Goal: Find specific page/section: Find specific page/section

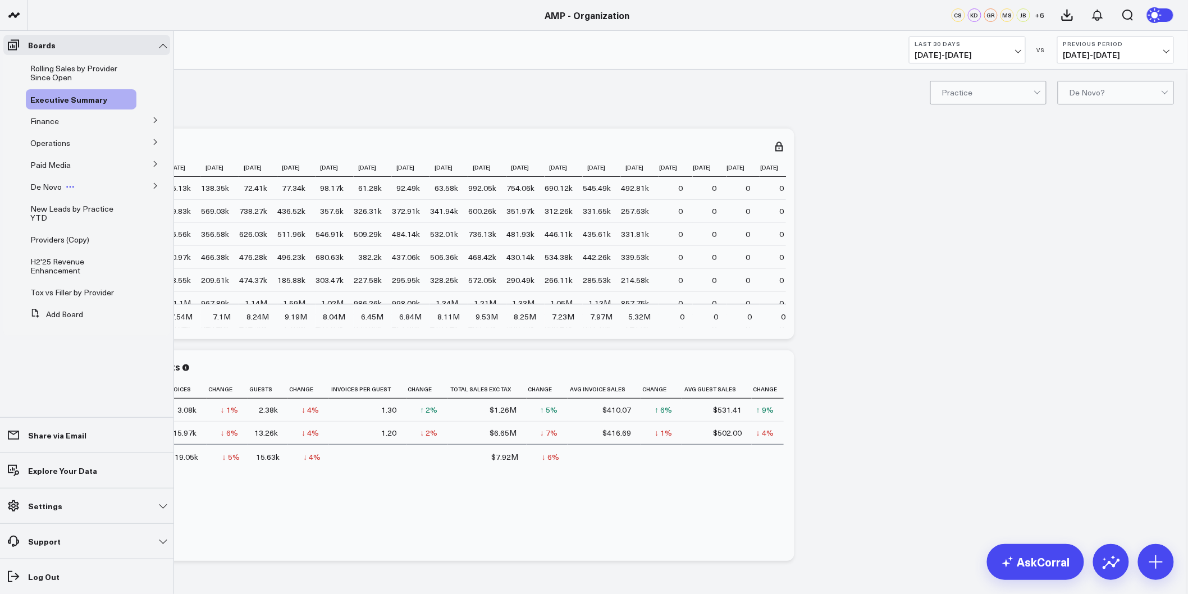
click at [51, 184] on span "De Novo" at bounding box center [45, 186] width 31 height 11
drag, startPoint x: 154, startPoint y: 186, endPoint x: 135, endPoint y: 190, distance: 19.5
click at [154, 186] on icon at bounding box center [155, 186] width 7 height 7
drag, startPoint x: 65, startPoint y: 207, endPoint x: 311, endPoint y: 6, distance: 317.7
click at [65, 206] on span "De Novo Charts" at bounding box center [65, 207] width 57 height 11
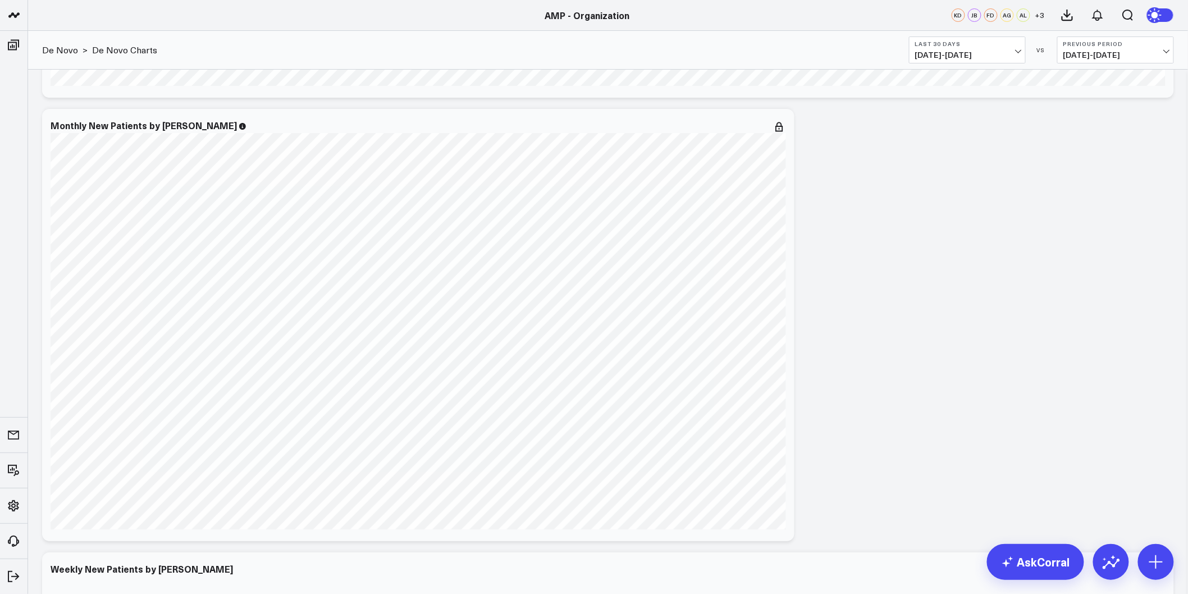
scroll to position [3546, 0]
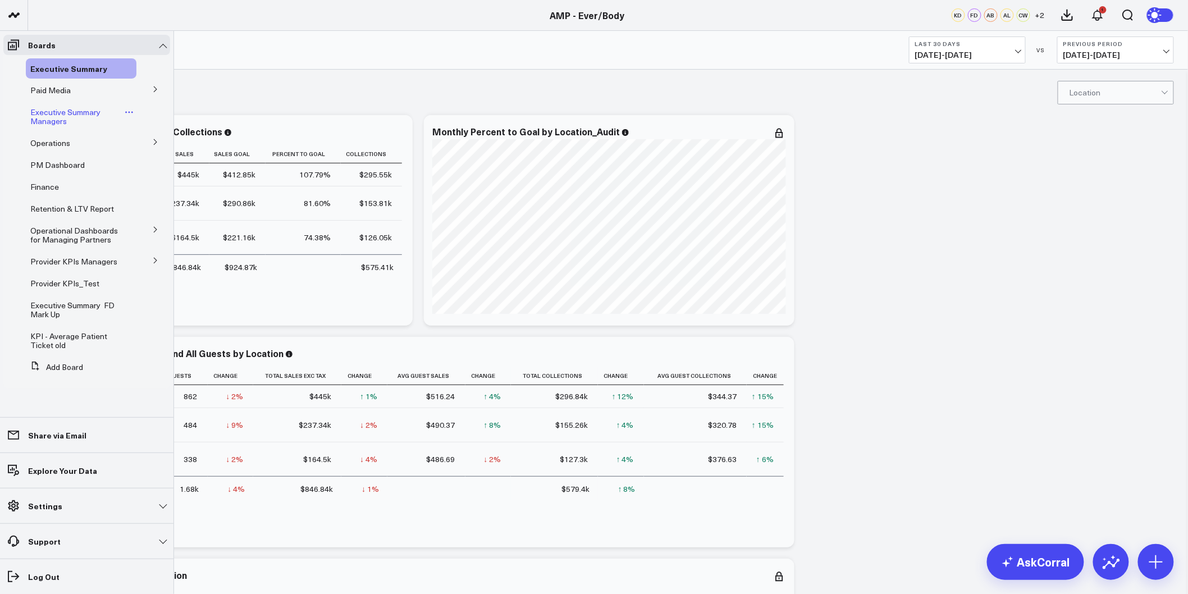
click at [65, 109] on span "Executive Summary Managers" at bounding box center [65, 117] width 70 height 20
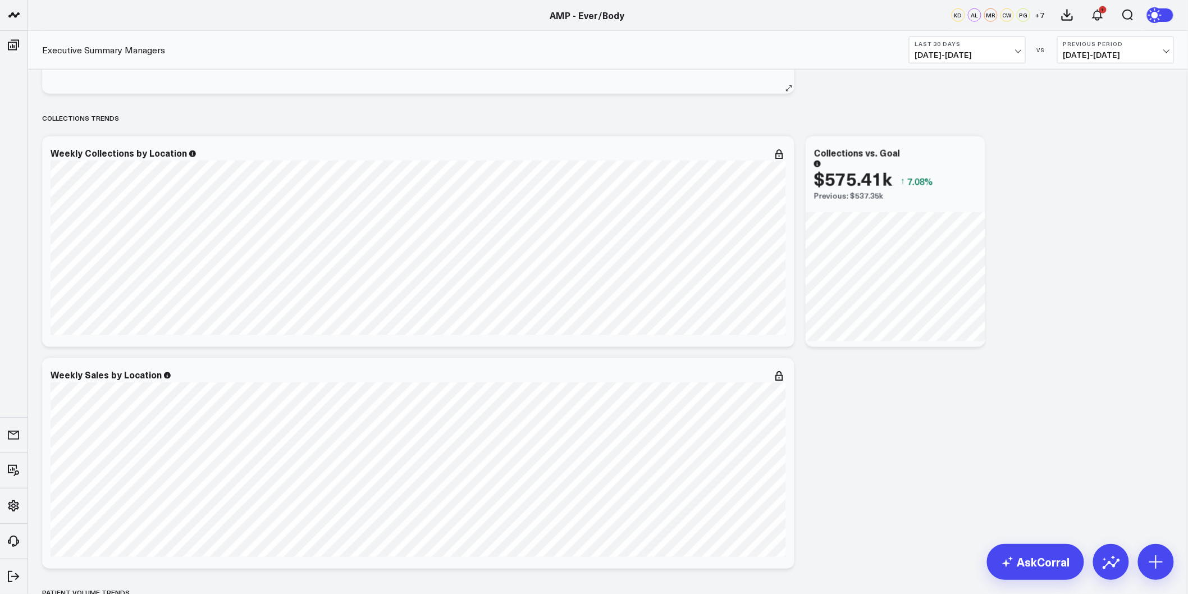
scroll to position [562, 0]
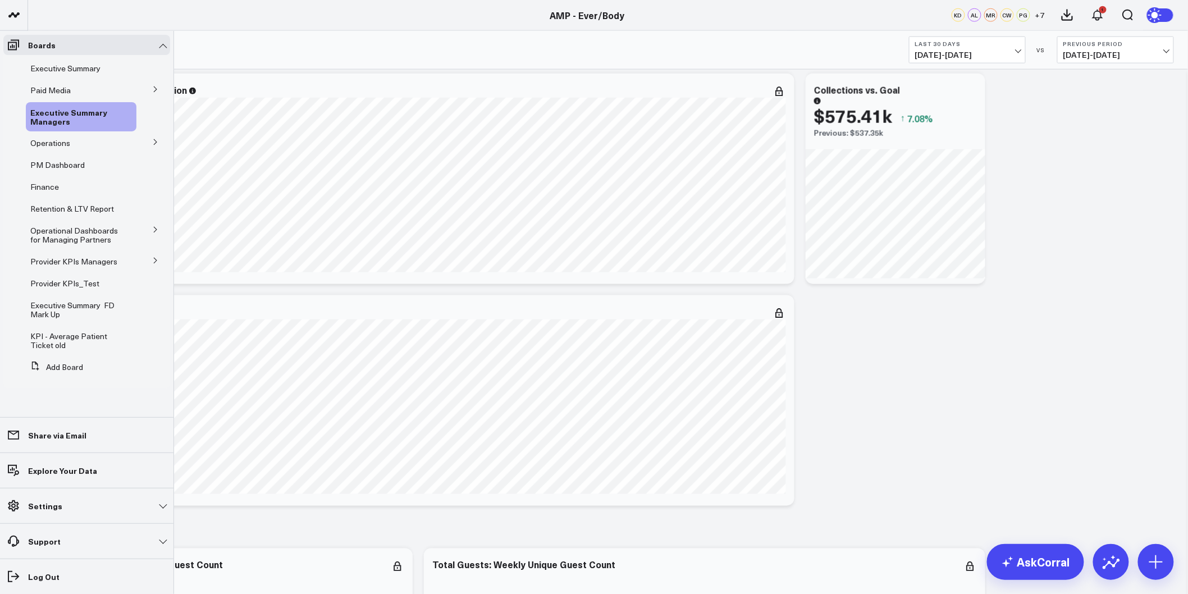
click at [161, 261] on button at bounding box center [155, 260] width 29 height 17
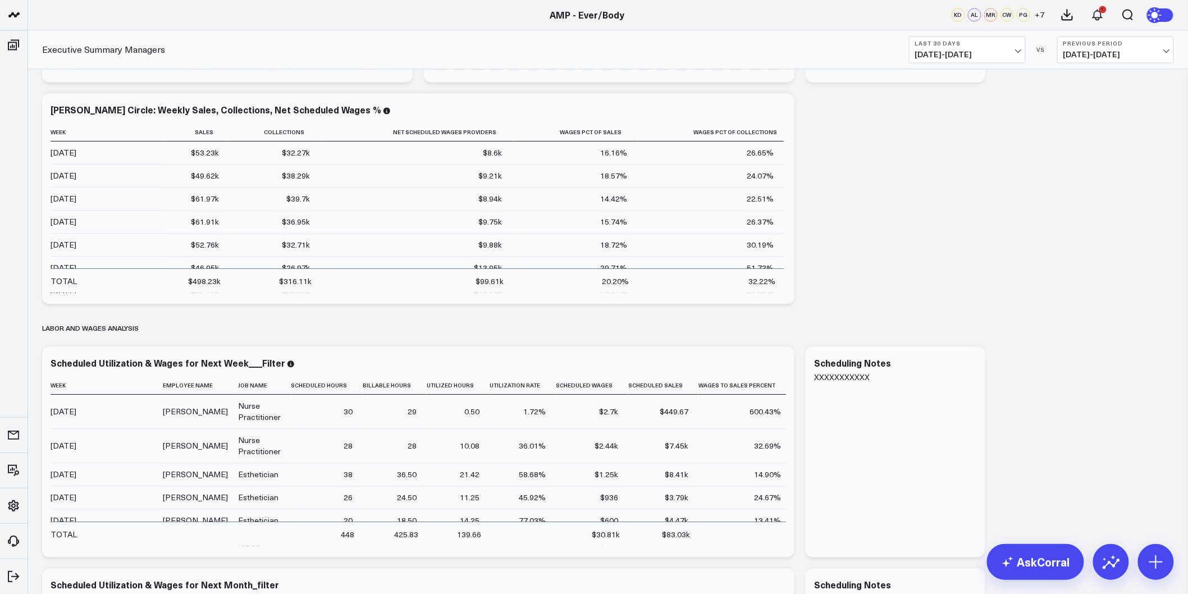
scroll to position [2683, 0]
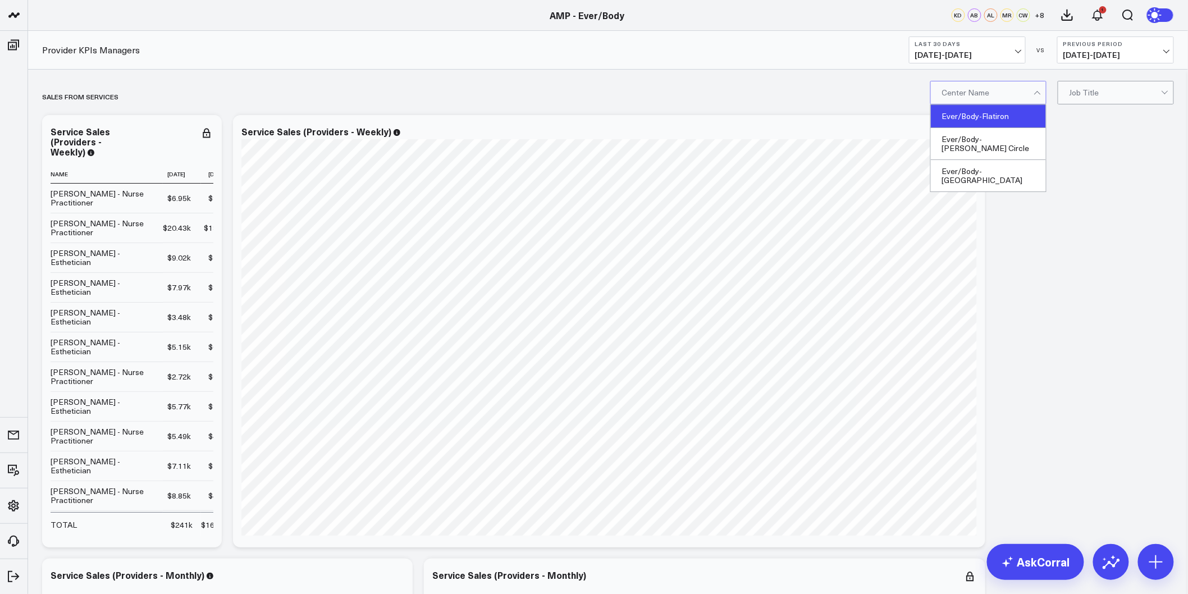
click at [962, 115] on div "Ever/Body-Flatiron" at bounding box center [988, 116] width 115 height 23
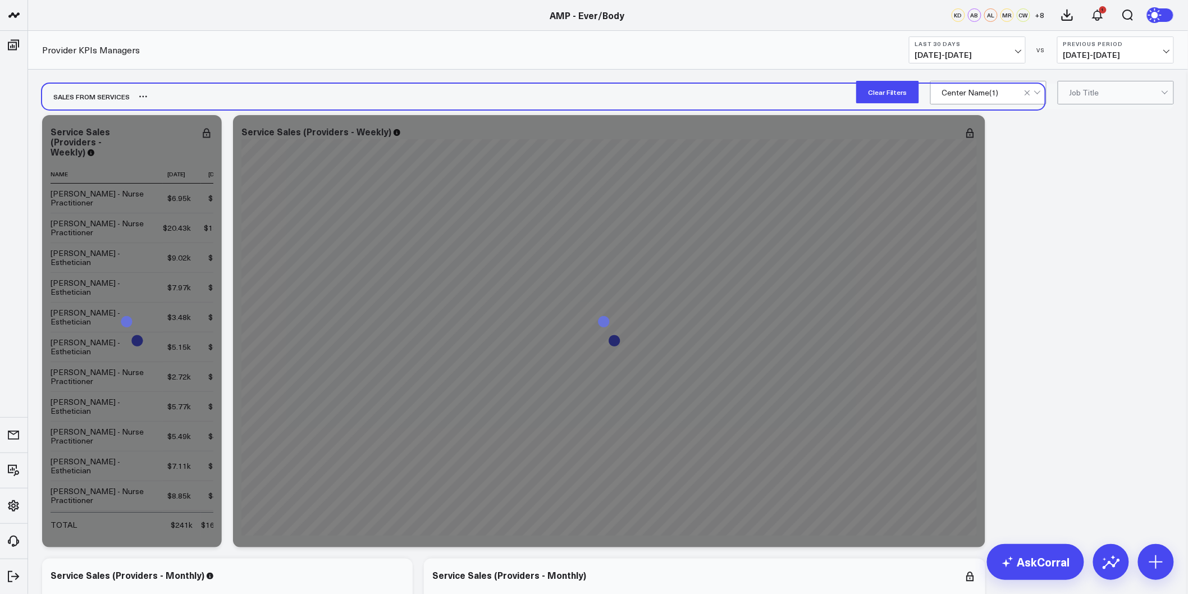
click at [849, 95] on div "SALES FROM SERVICES" at bounding box center [543, 97] width 1003 height 26
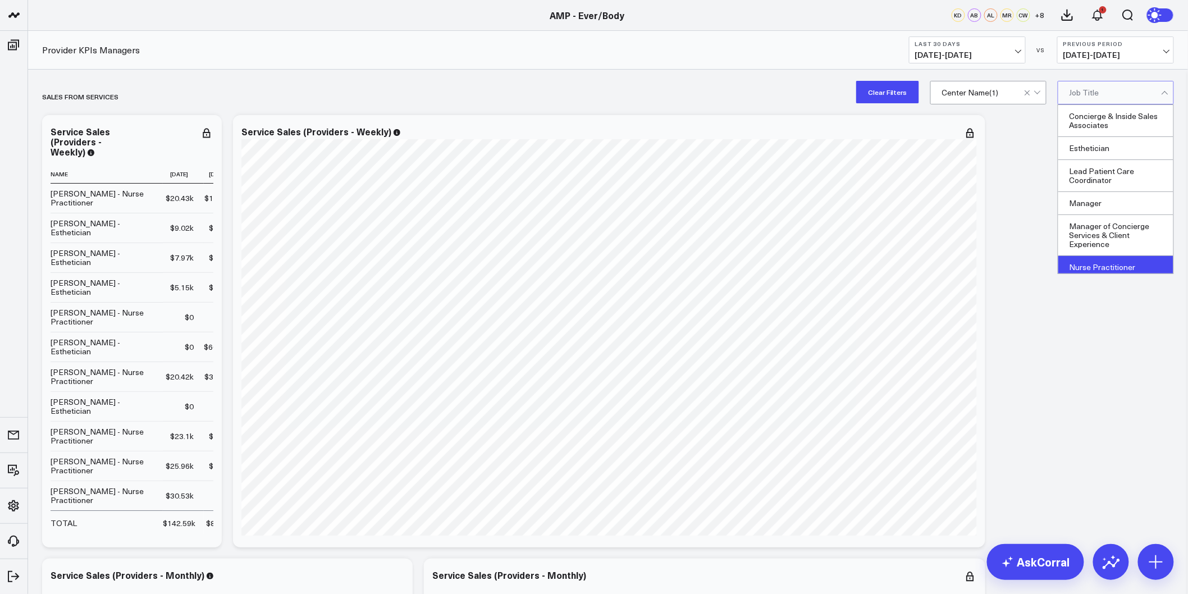
scroll to position [74, 0]
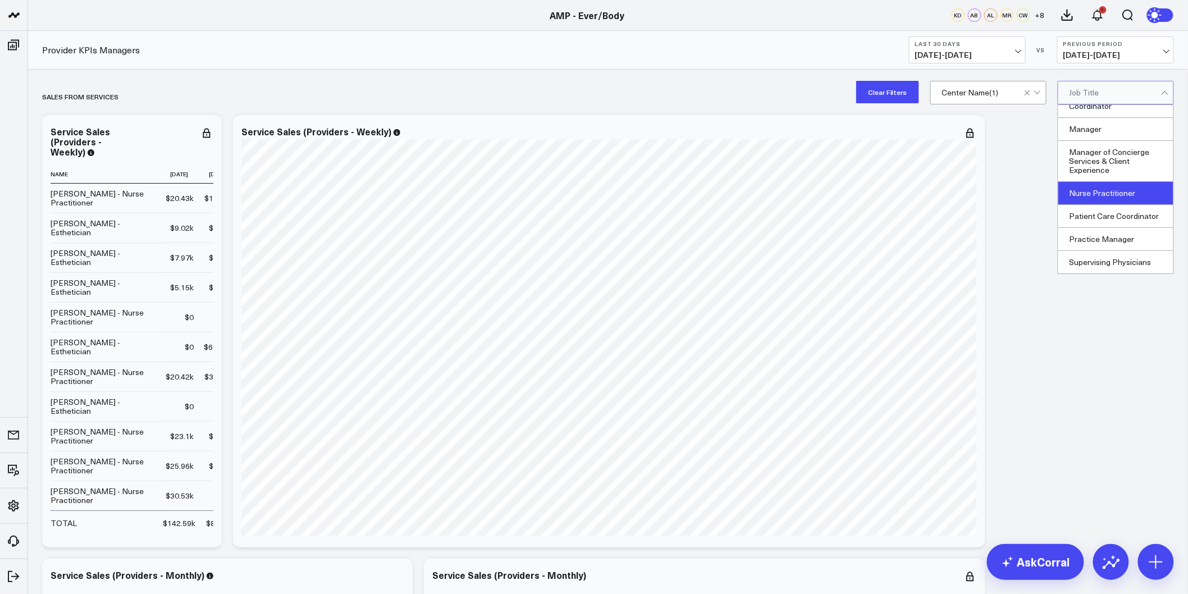
click at [1108, 194] on div "Nurse Practitioner" at bounding box center [1116, 193] width 115 height 23
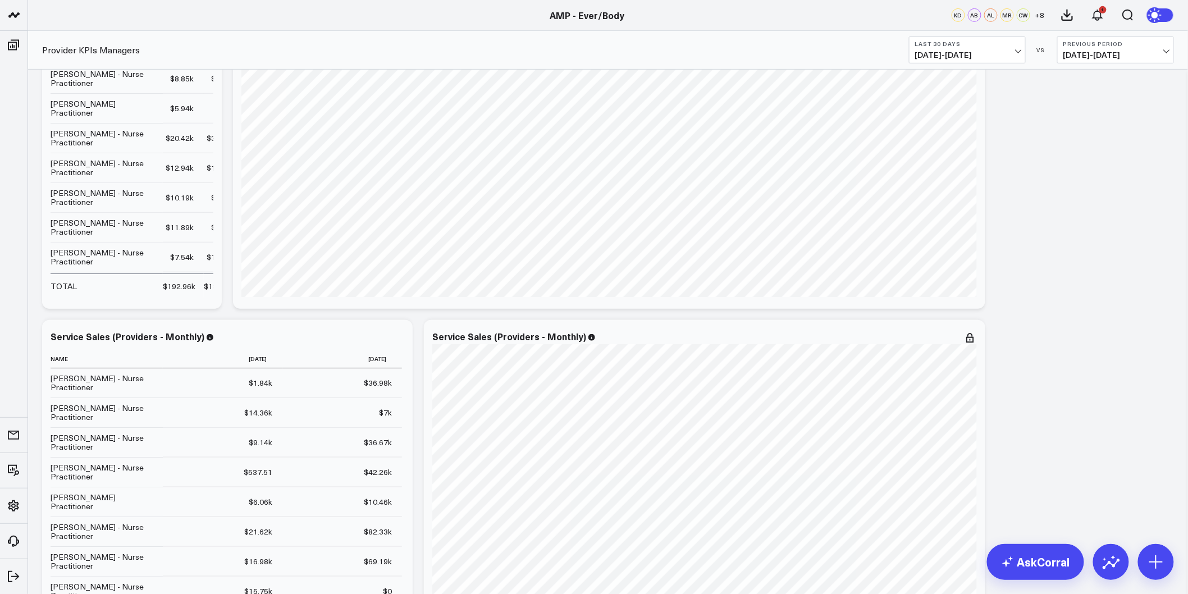
scroll to position [426, 0]
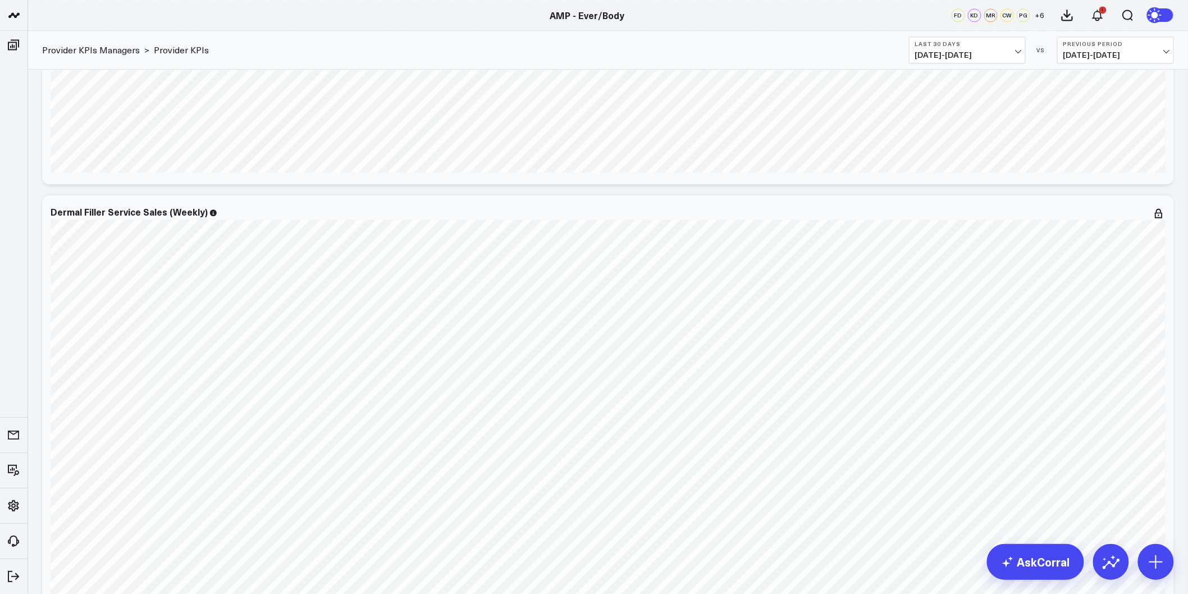
scroll to position [1123, 0]
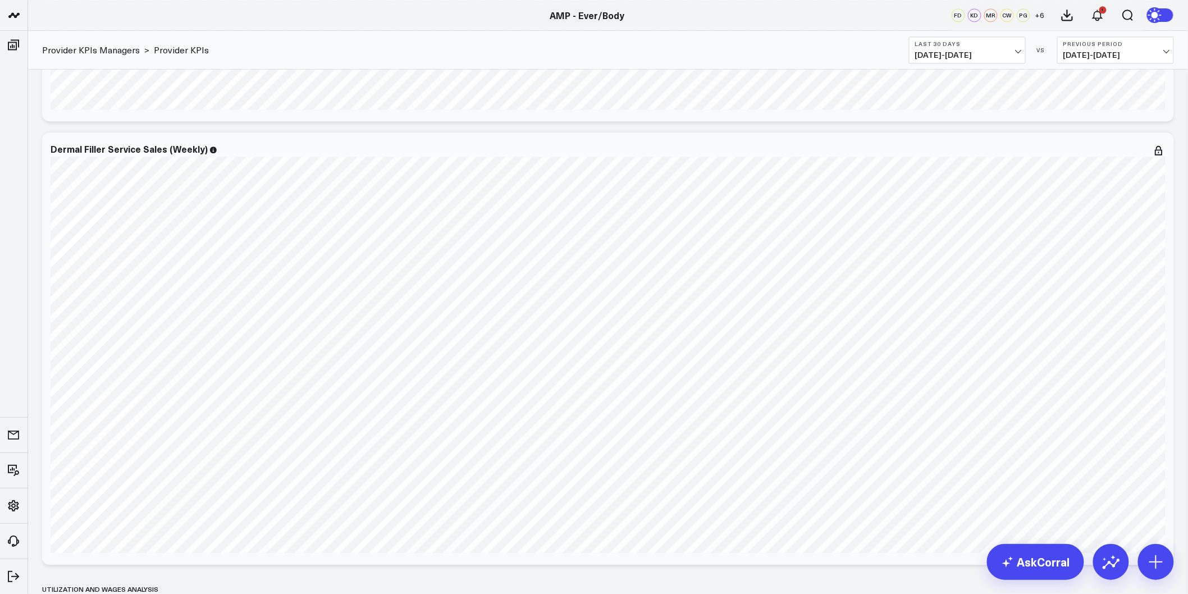
click at [1155, 15] on icon at bounding box center [1157, 15] width 8 height 8
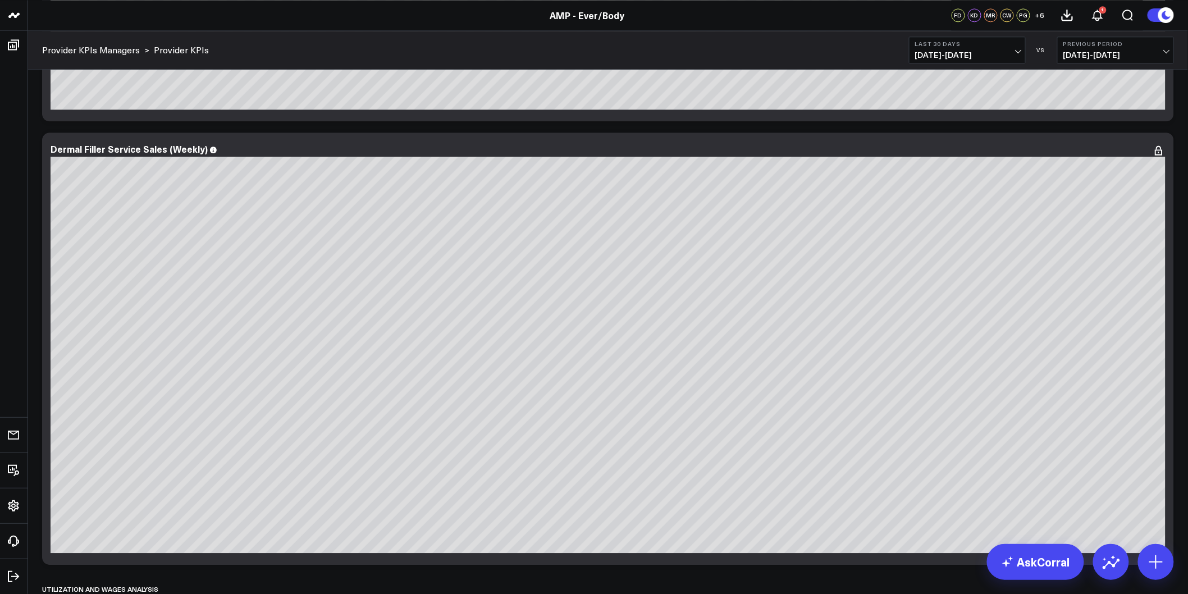
click at [1160, 13] on circle at bounding box center [1167, 15] width 16 height 16
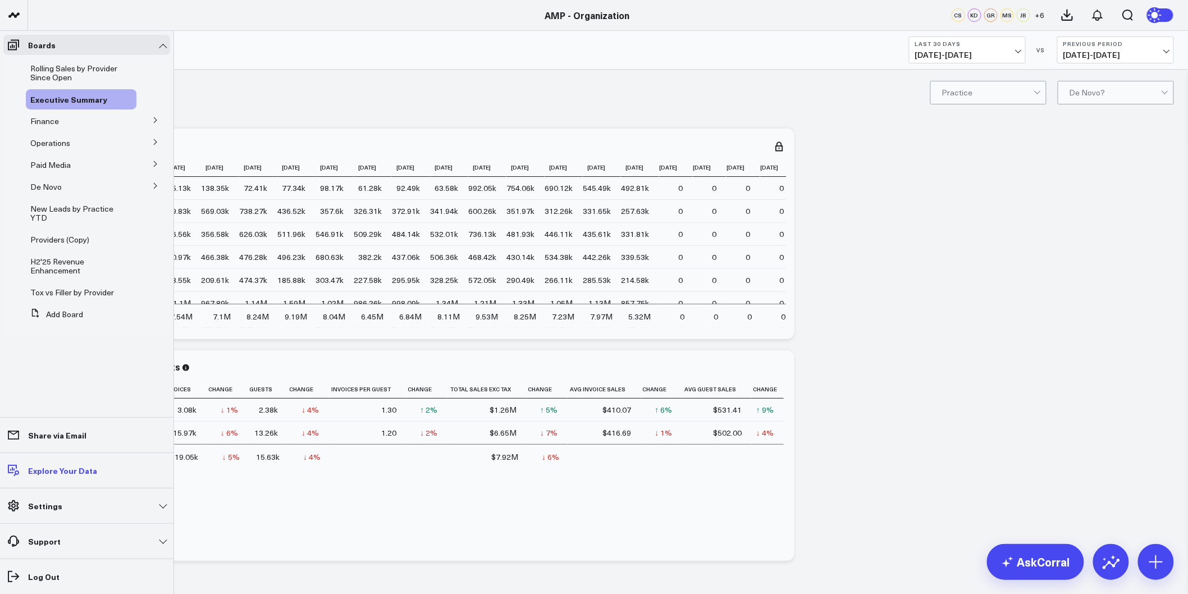
click at [39, 473] on p "Explore Your Data" at bounding box center [62, 470] width 69 height 9
